Goal: Information Seeking & Learning: Find specific fact

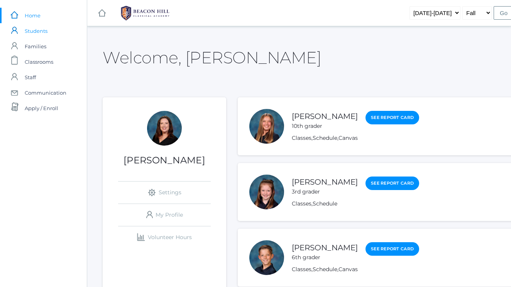
click at [41, 31] on span "Students" at bounding box center [36, 30] width 23 height 15
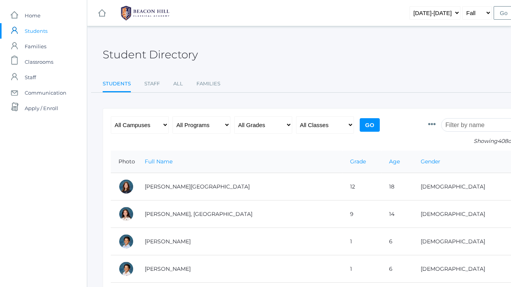
click at [454, 126] on input "search" at bounding box center [484, 125] width 86 height 14
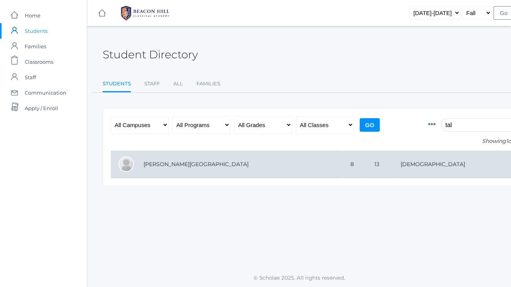
type input "tal"
click at [190, 170] on td "Harris, Talon" at bounding box center [239, 164] width 207 height 27
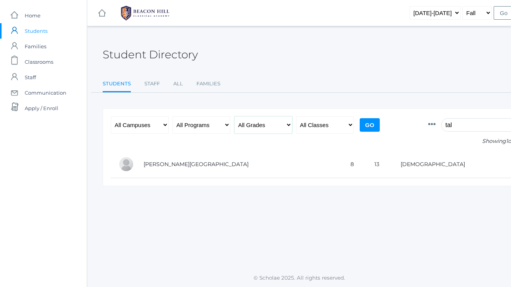
select select "8"
click at [362, 129] on input "Go" at bounding box center [370, 125] width 20 height 14
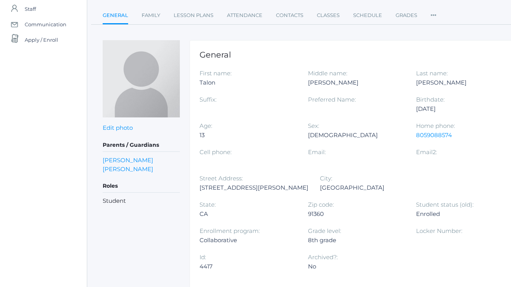
scroll to position [71, 0]
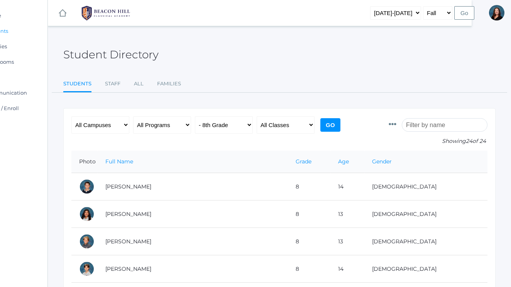
scroll to position [0, 39]
select select "any"
click at [414, 127] on input "search" at bounding box center [445, 125] width 86 height 14
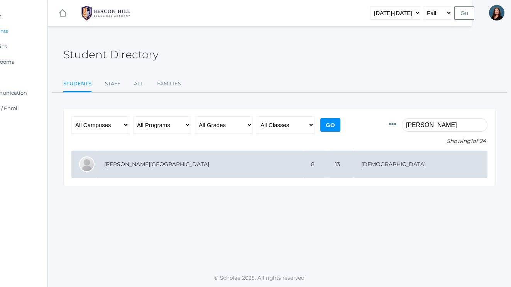
type input "harris"
click at [252, 159] on td "[PERSON_NAME][GEOGRAPHIC_DATA]" at bounding box center [200, 164] width 207 height 27
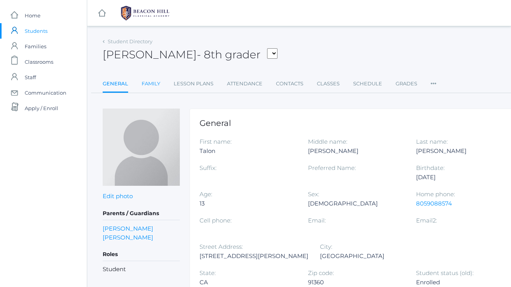
click at [153, 83] on link "Family" at bounding box center [151, 83] width 19 height 15
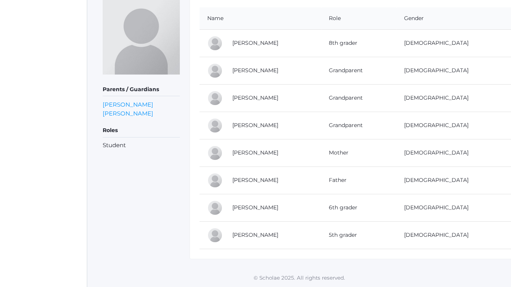
scroll to position [112, 0]
click at [249, 233] on link "Pauline Harris" at bounding box center [255, 234] width 46 height 7
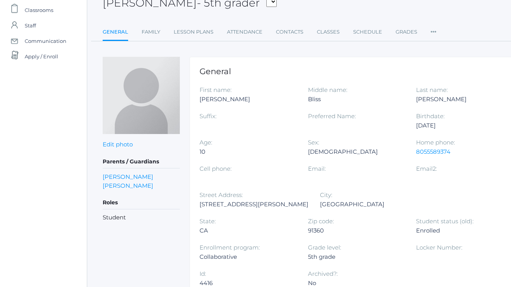
scroll to position [52, 0]
click at [150, 38] on link "Family" at bounding box center [151, 31] width 19 height 15
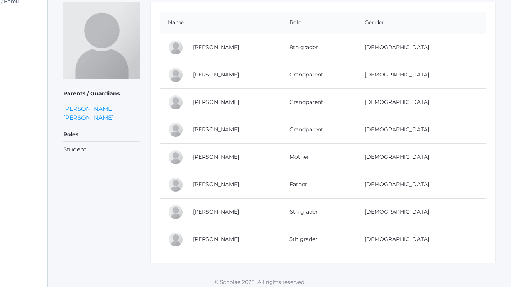
scroll to position [108, 39]
click at [201, 212] on link "Avery Harris" at bounding box center [216, 210] width 46 height 7
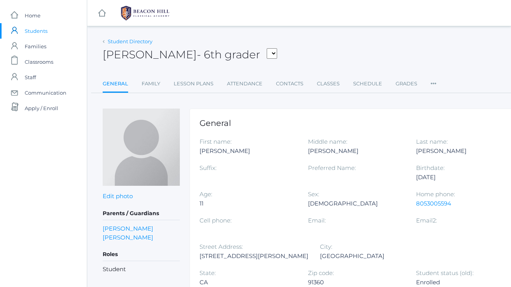
click at [145, 44] on link "Student Directory" at bounding box center [130, 41] width 45 height 6
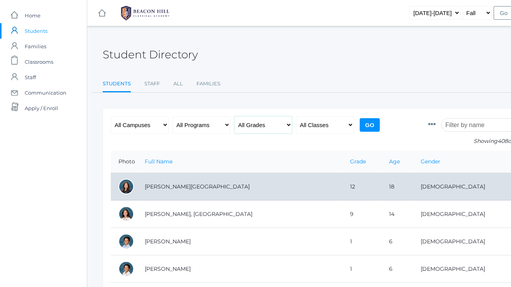
drag, startPoint x: 266, startPoint y: 124, endPoint x: 168, endPoint y: 185, distance: 115.3
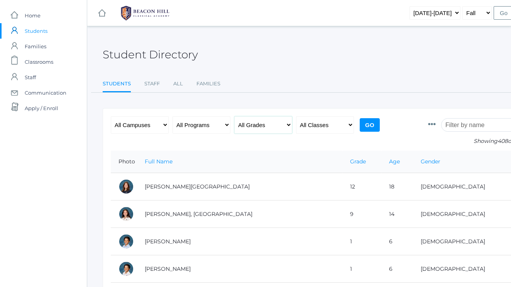
select select "6"
click at [372, 118] on input "Go" at bounding box center [370, 125] width 20 height 14
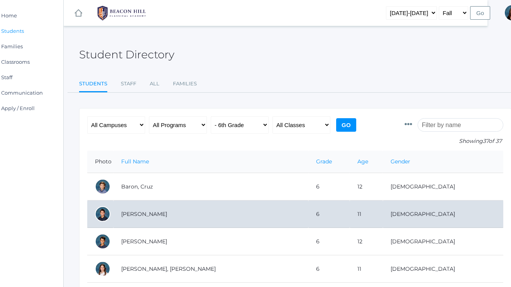
scroll to position [0, 24]
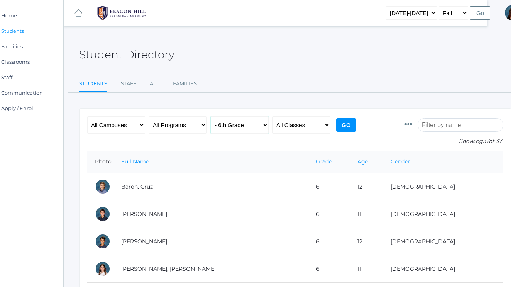
select select "12"
click at [347, 125] on input "Go" at bounding box center [346, 125] width 20 height 14
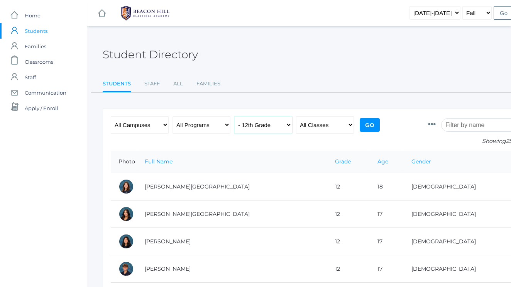
select select "11"
click at [371, 122] on input "Go" at bounding box center [370, 125] width 20 height 14
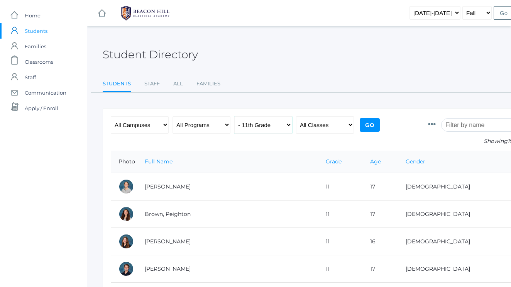
select select "10"
click at [369, 127] on input "Go" at bounding box center [370, 125] width 20 height 14
